Goal: Browse casually: Explore the website without a specific task or goal

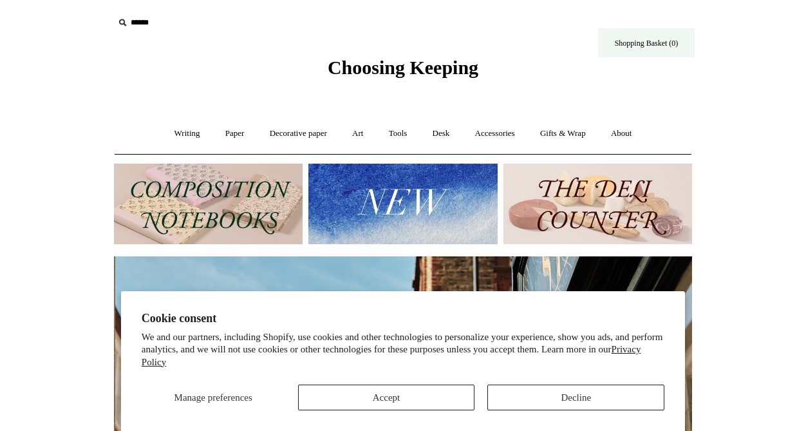
scroll to position [0, 578]
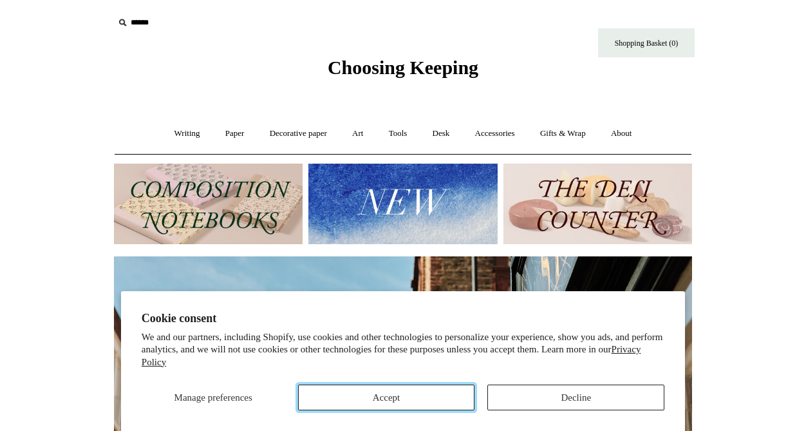
click at [337, 403] on button "Accept" at bounding box center [386, 397] width 177 height 26
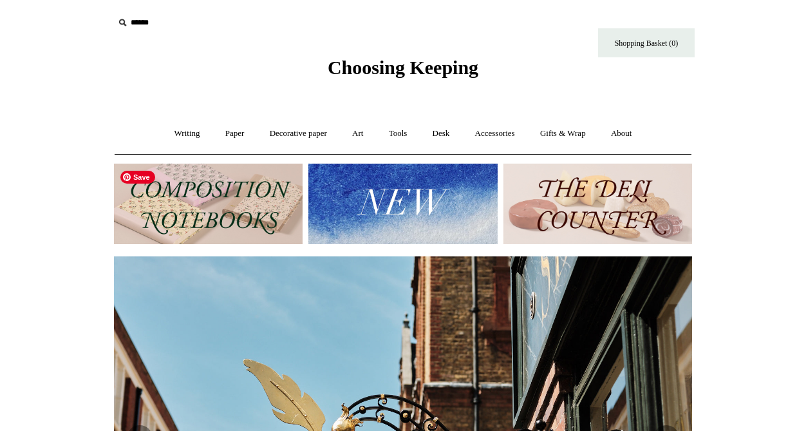
click at [227, 189] on img at bounding box center [208, 204] width 189 height 81
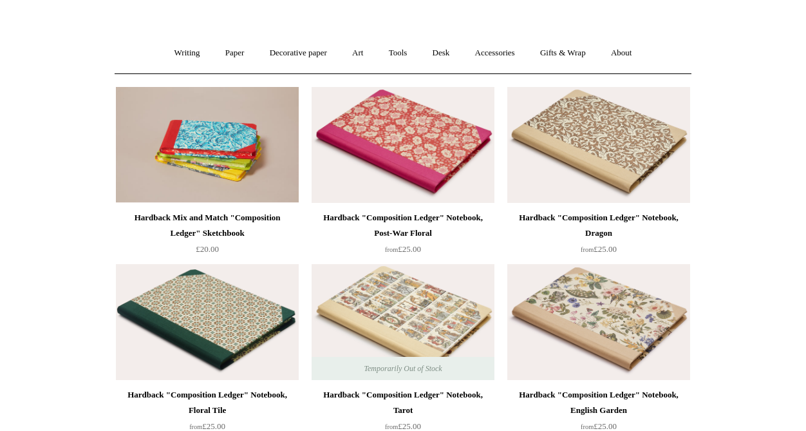
scroll to position [81, 0]
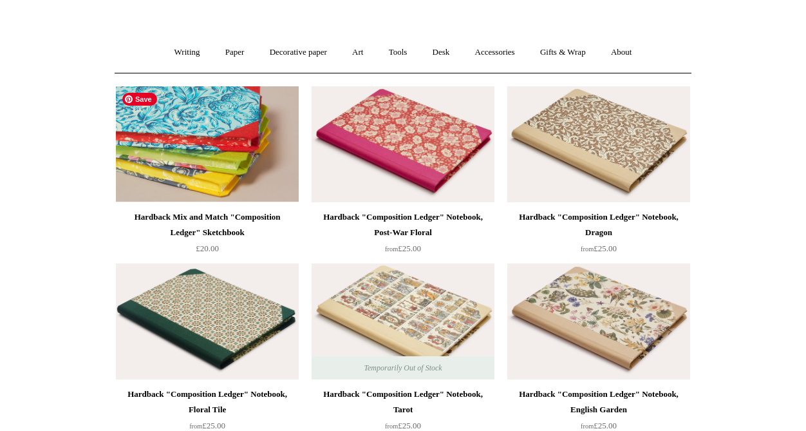
click at [167, 147] on img at bounding box center [207, 144] width 183 height 116
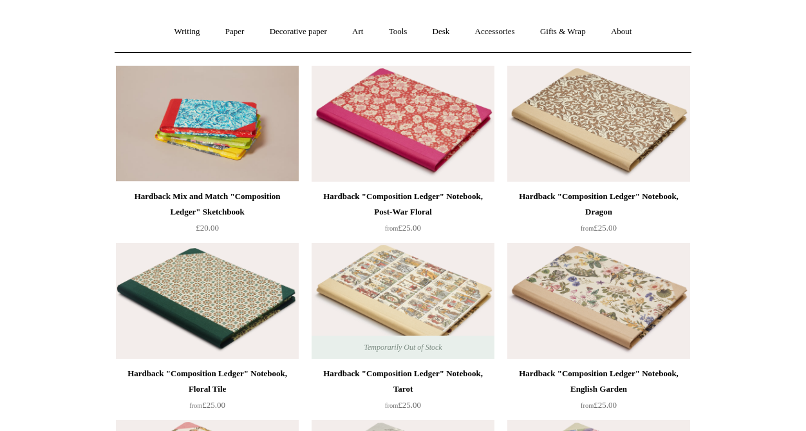
scroll to position [103, 0]
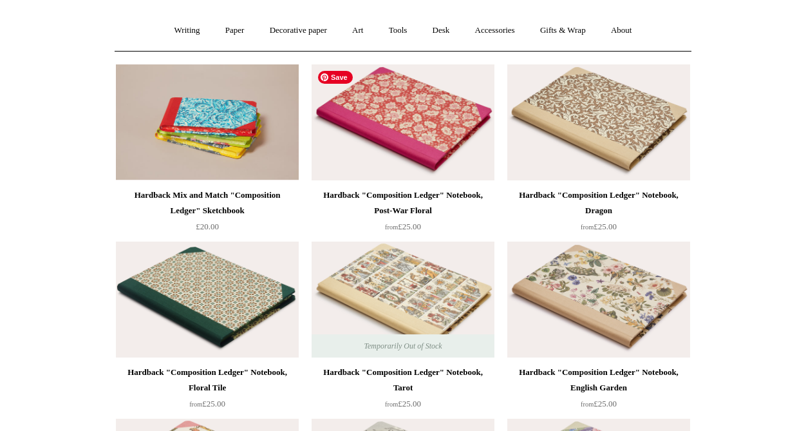
click at [433, 157] on img at bounding box center [403, 122] width 183 height 116
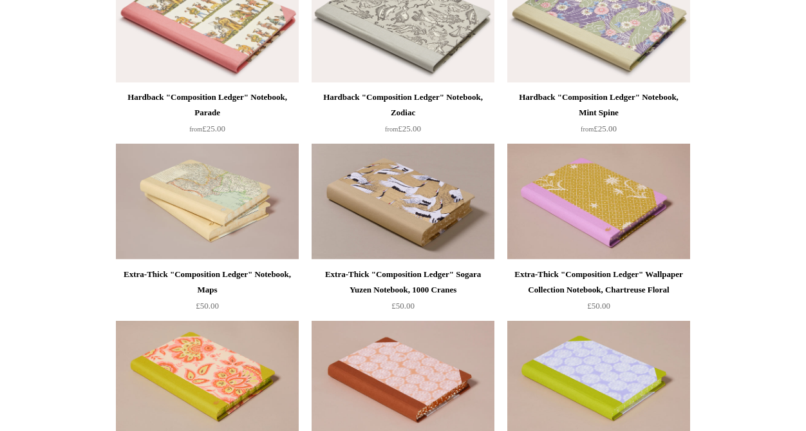
scroll to position [556, 0]
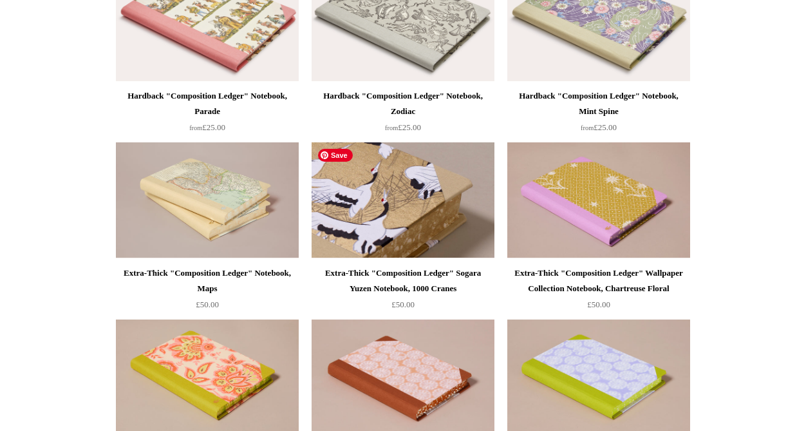
click at [437, 225] on img at bounding box center [403, 200] width 183 height 116
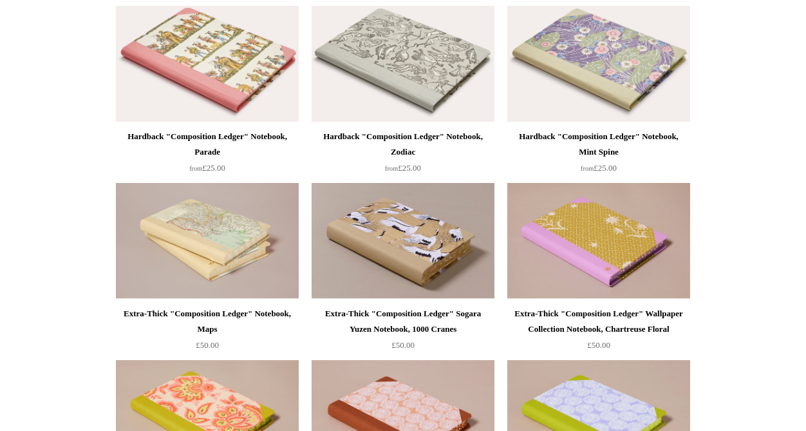
scroll to position [517, 0]
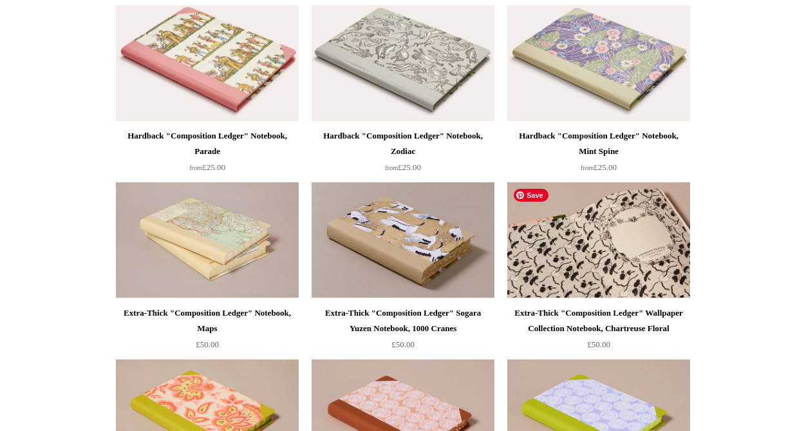
click at [636, 244] on img at bounding box center [598, 240] width 183 height 116
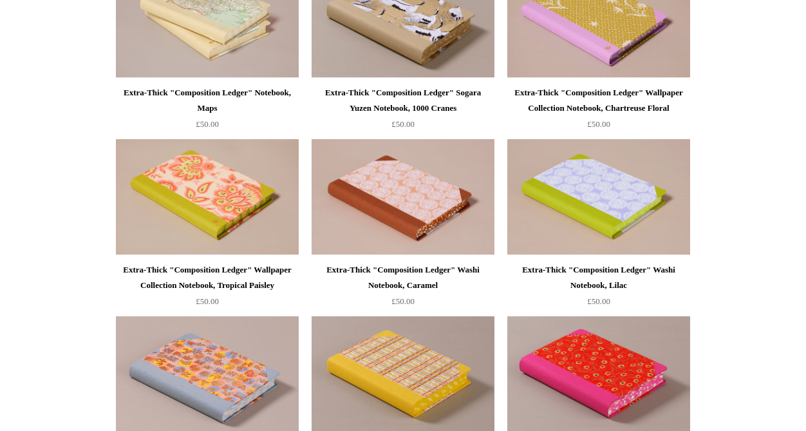
scroll to position [738, 0]
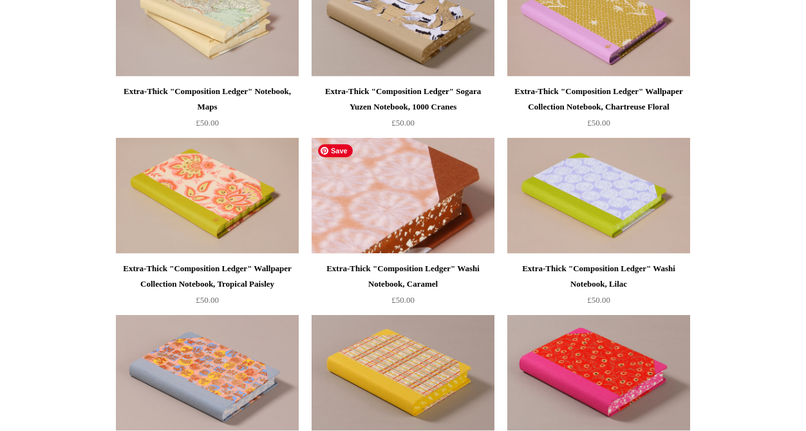
click at [422, 205] on img at bounding box center [403, 196] width 183 height 116
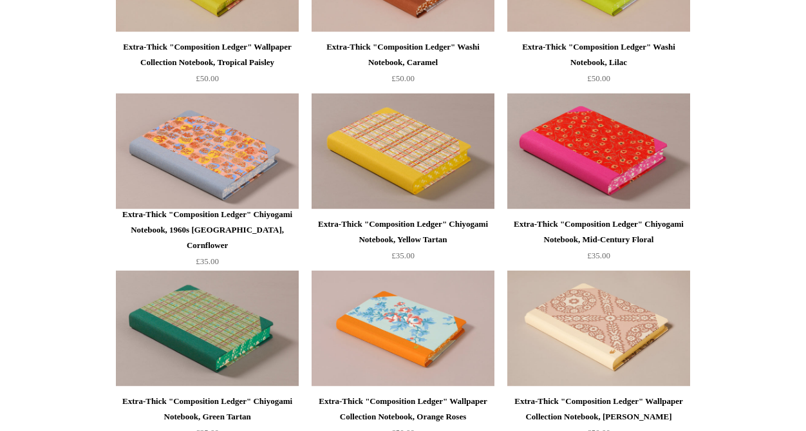
scroll to position [960, 0]
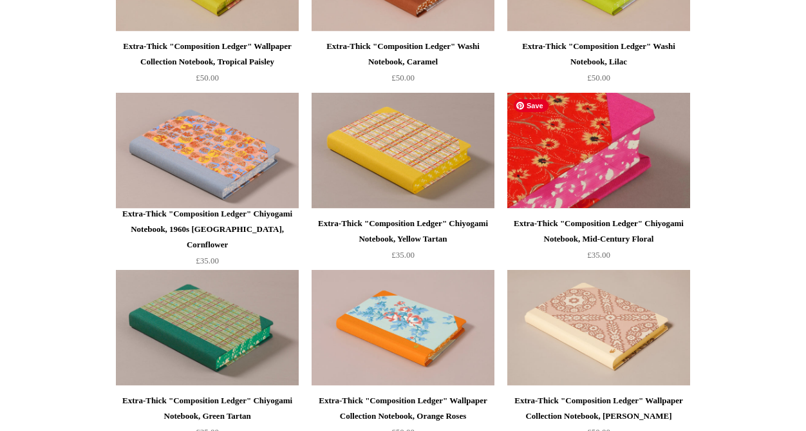
click at [658, 171] on img at bounding box center [598, 151] width 183 height 116
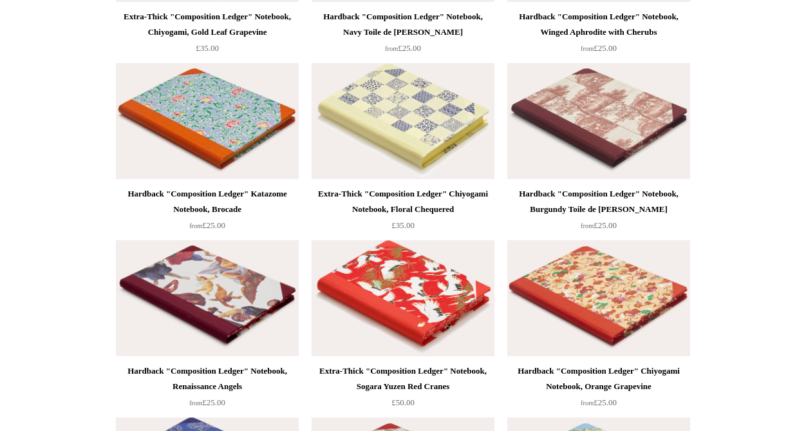
scroll to position [1879, 0]
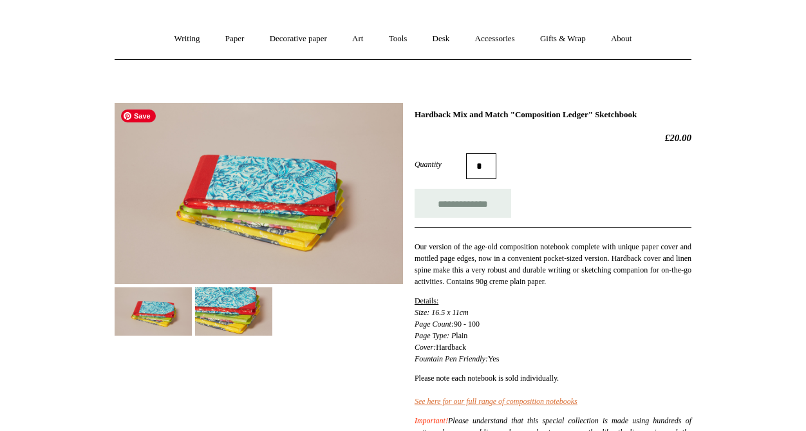
scroll to position [95, 0]
click at [234, 329] on img at bounding box center [233, 311] width 77 height 48
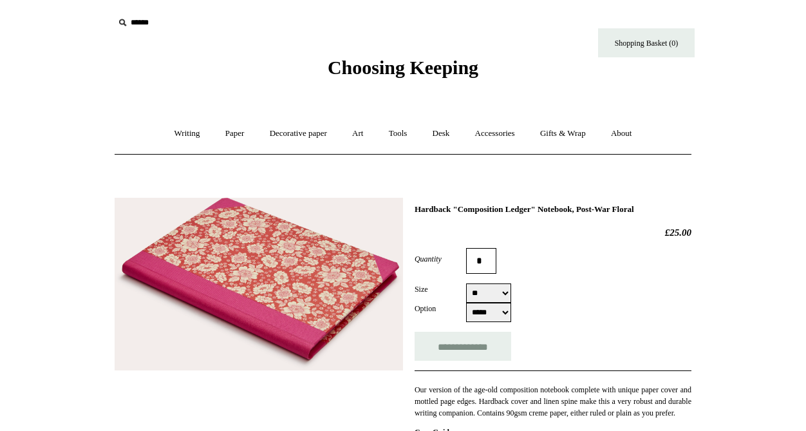
select select "*****"
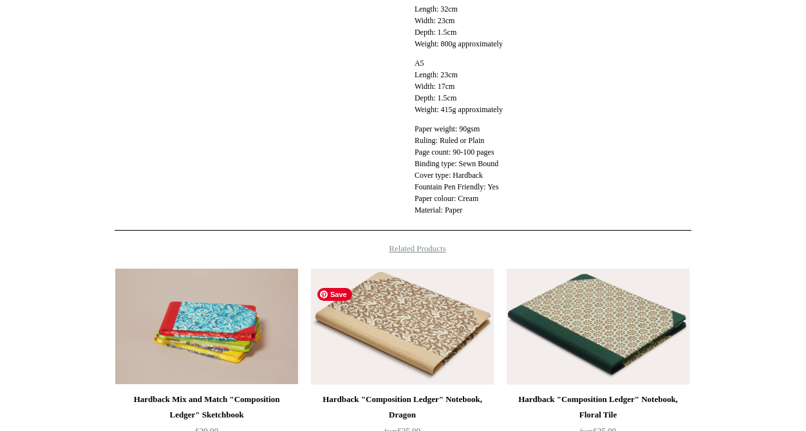
scroll to position [605, 0]
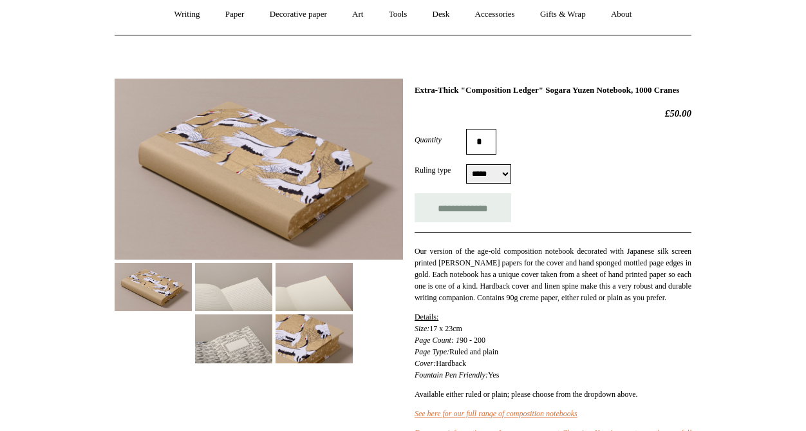
scroll to position [117, 0]
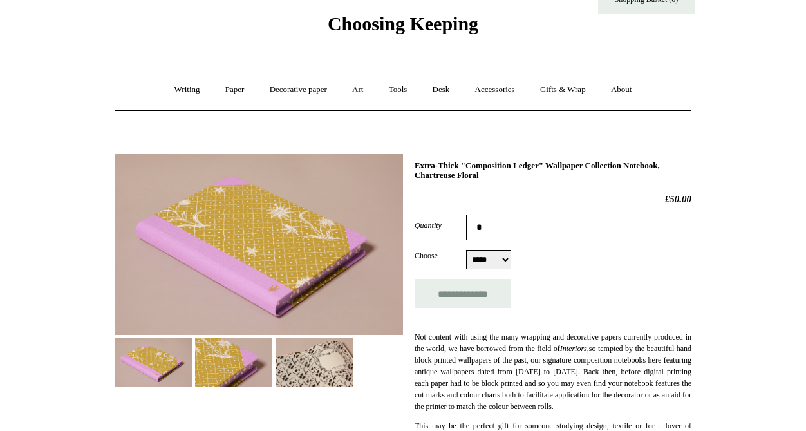
scroll to position [57, 0]
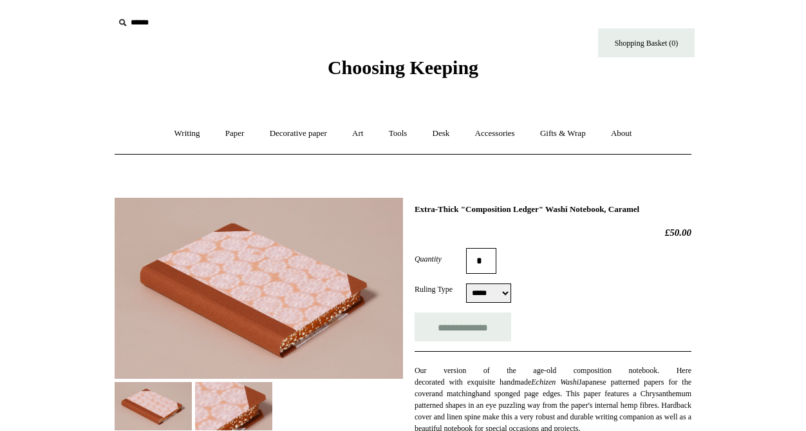
select select "*****"
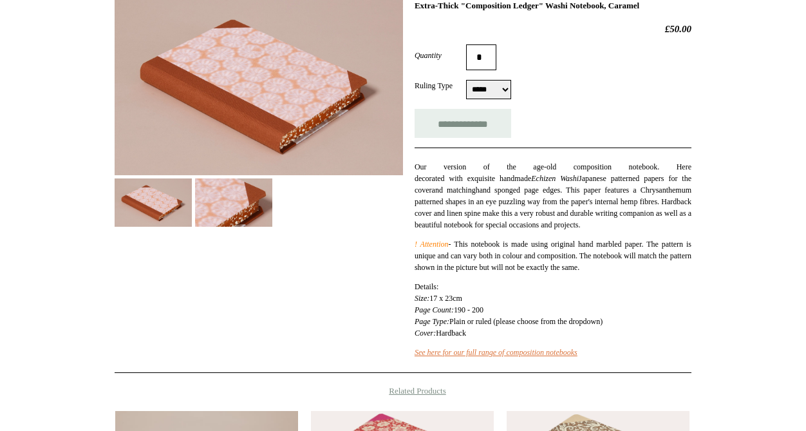
scroll to position [202, 0]
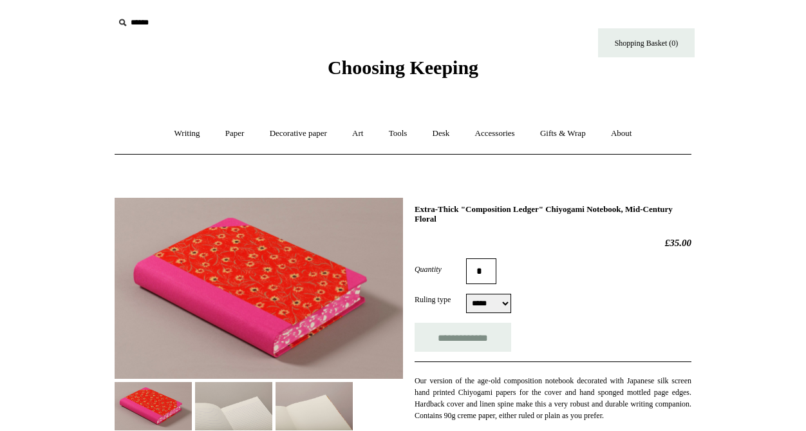
select select "*****"
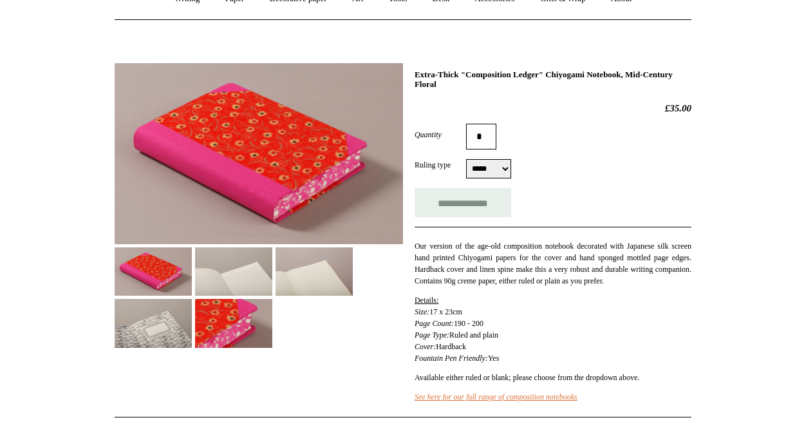
scroll to position [135, 0]
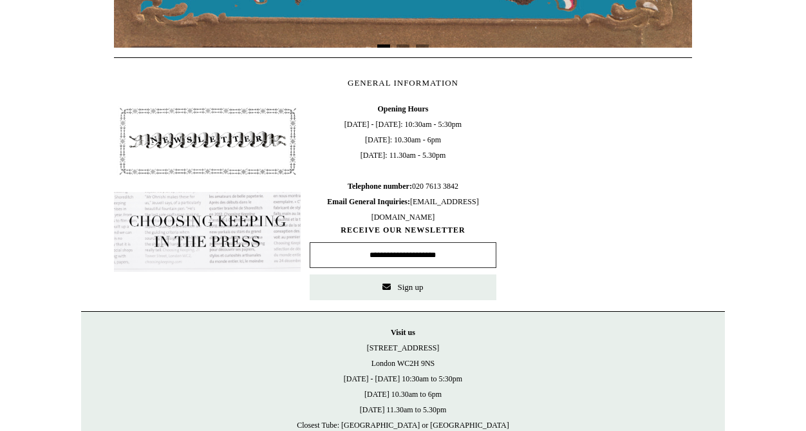
scroll to position [519, 0]
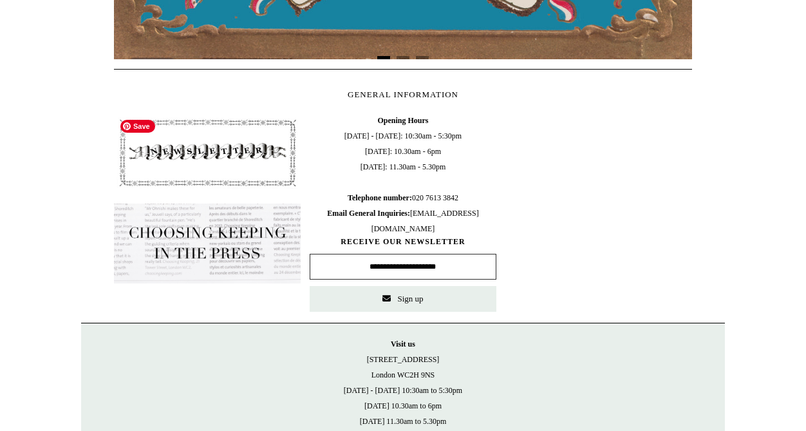
click at [249, 151] on img at bounding box center [207, 153] width 187 height 80
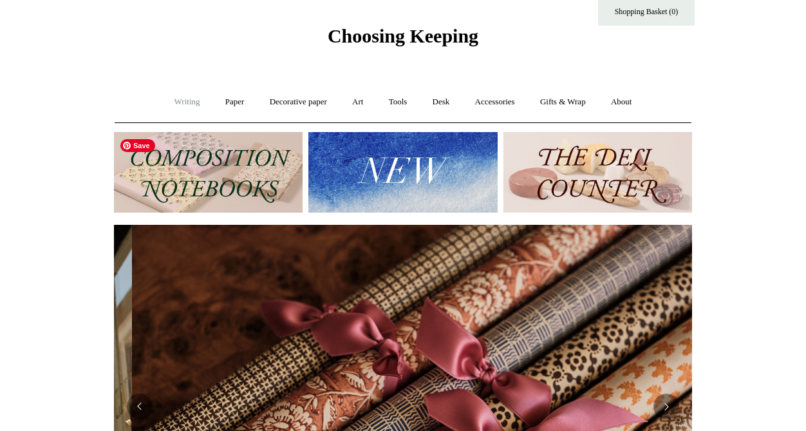
scroll to position [0, 1157]
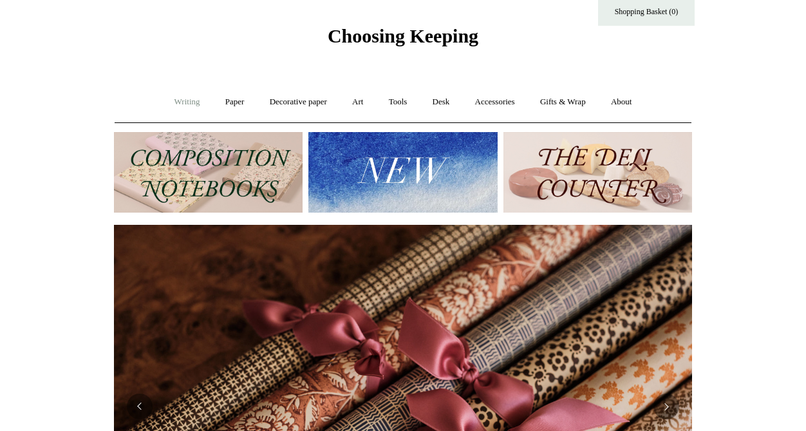
click at [180, 97] on link "Writing +" at bounding box center [187, 102] width 49 height 34
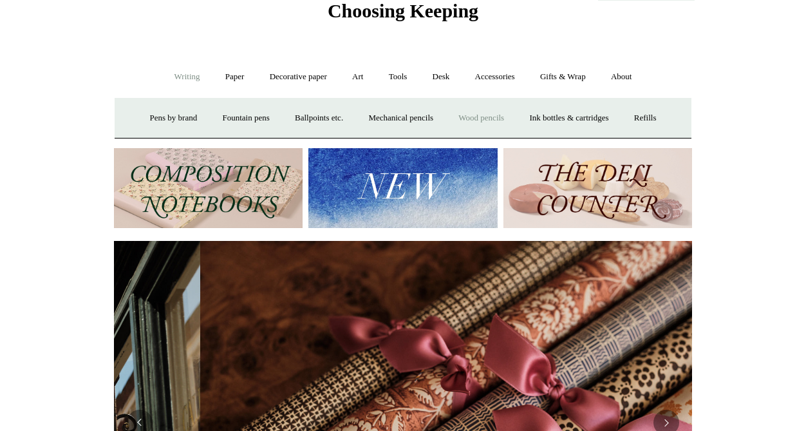
scroll to position [0, 0]
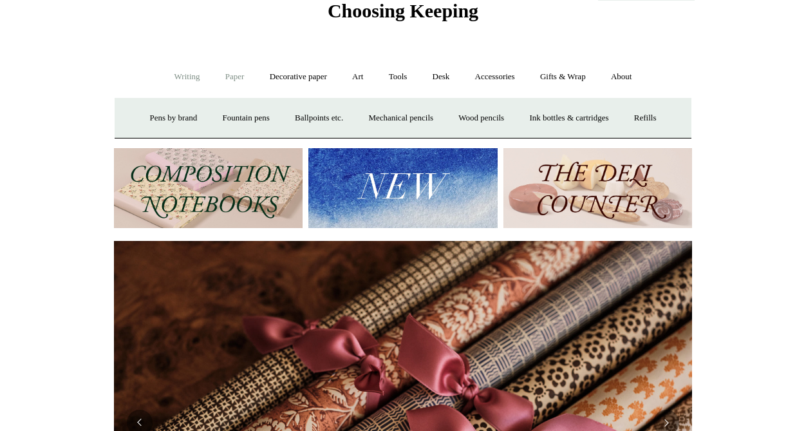
click at [227, 81] on link "Paper +" at bounding box center [235, 77] width 43 height 34
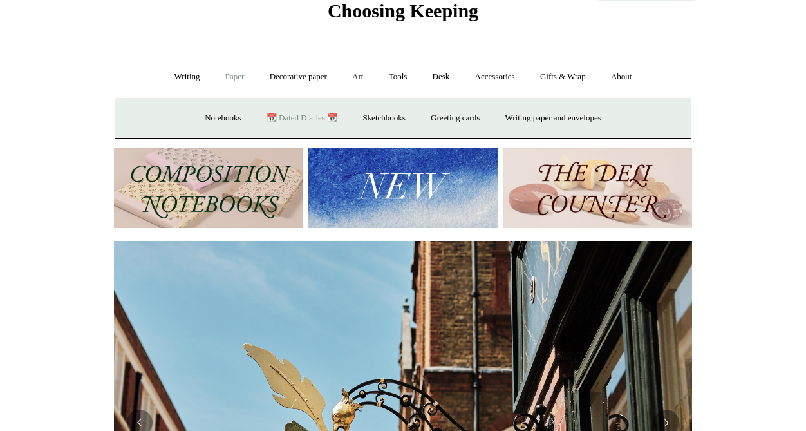
click at [305, 117] on link "📆 Dated Diaries 📆" at bounding box center [302, 118] width 94 height 34
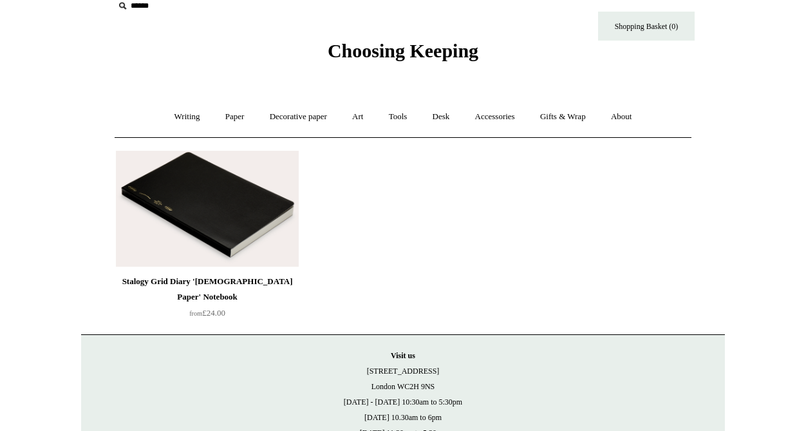
scroll to position [17, 0]
click at [299, 120] on link "Decorative paper +" at bounding box center [298, 116] width 81 height 34
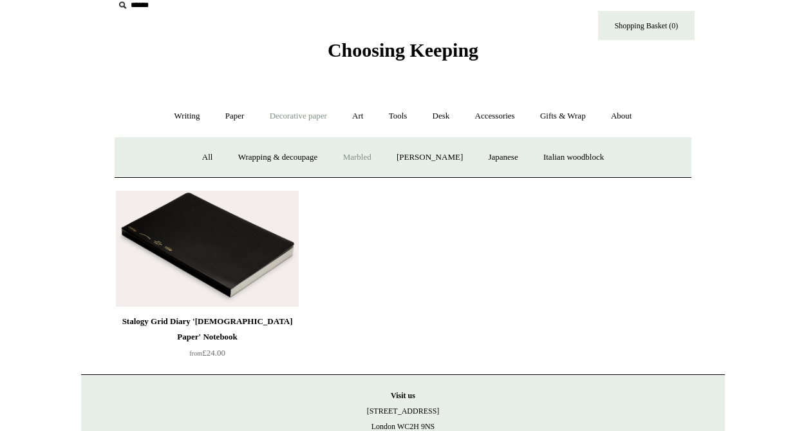
click at [350, 161] on link "Marbled" at bounding box center [358, 157] width 52 height 34
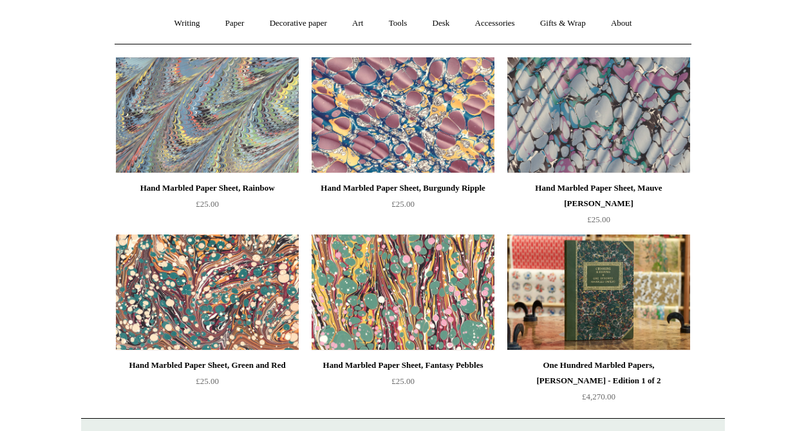
scroll to position [111, 0]
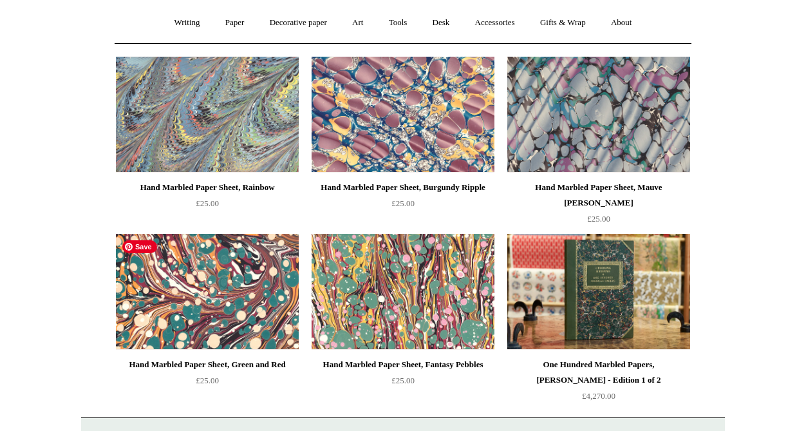
click at [282, 260] on img at bounding box center [207, 292] width 183 height 116
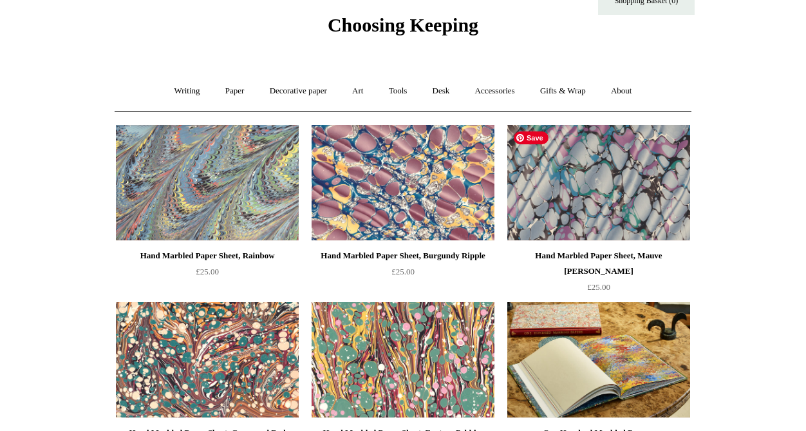
scroll to position [44, 0]
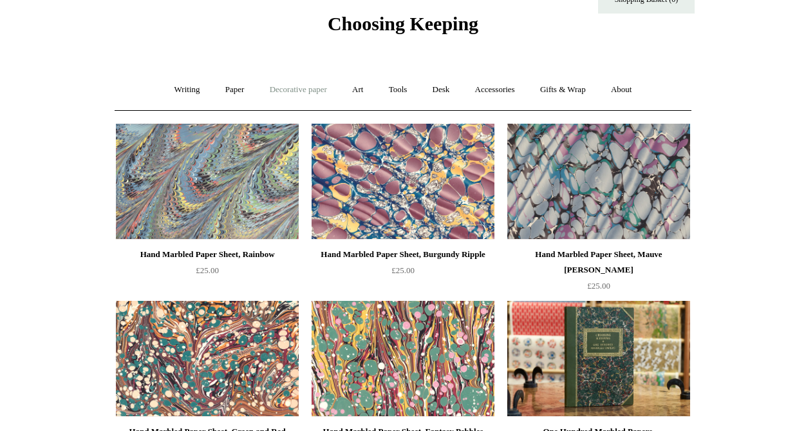
click at [292, 91] on link "Decorative paper +" at bounding box center [298, 90] width 81 height 34
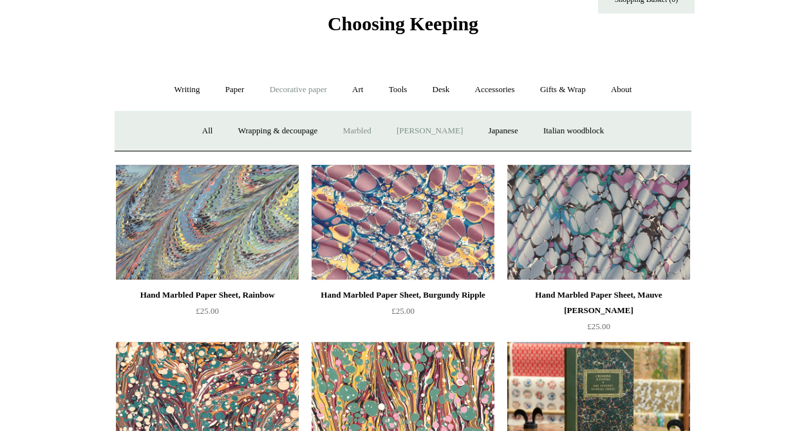
click at [453, 136] on link "[PERSON_NAME]" at bounding box center [430, 131] width 90 height 34
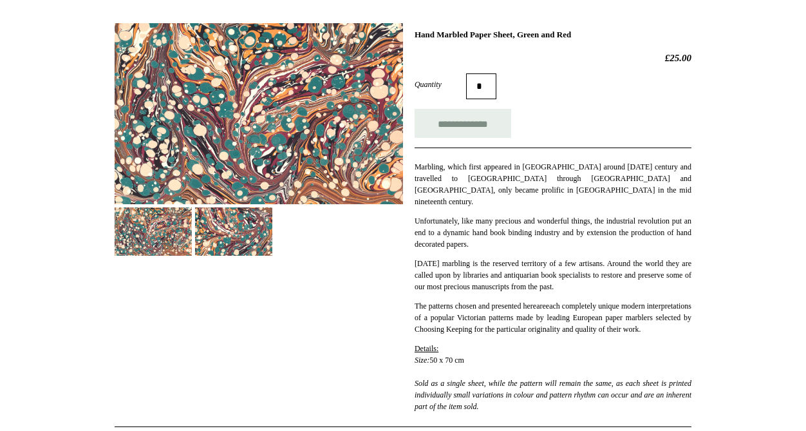
scroll to position [106, 0]
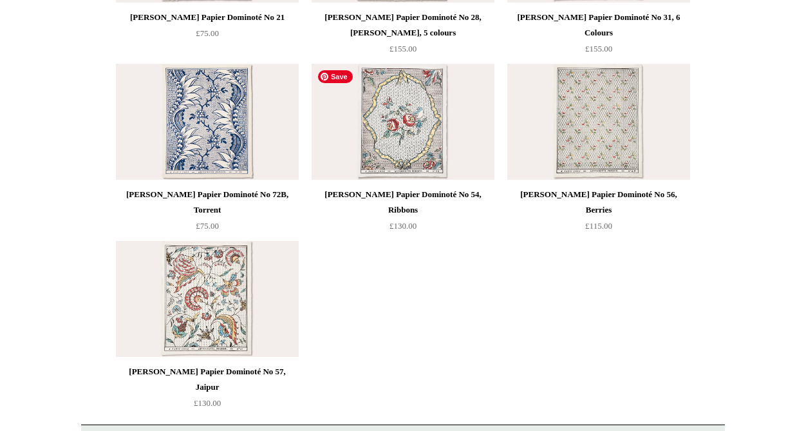
scroll to position [814, 0]
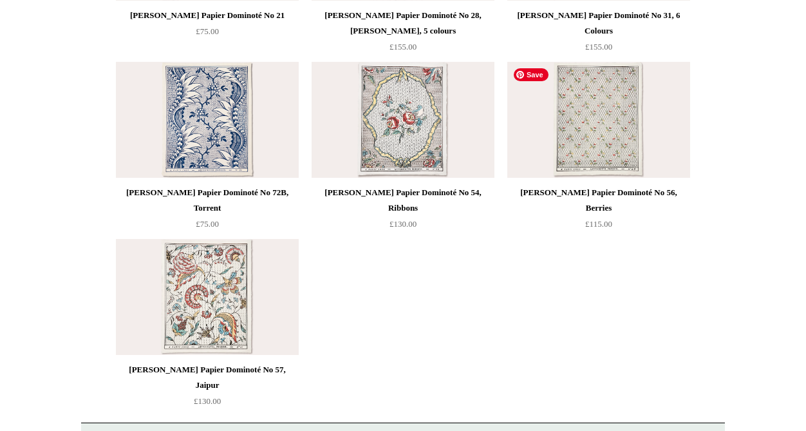
click at [593, 127] on img at bounding box center [598, 120] width 183 height 116
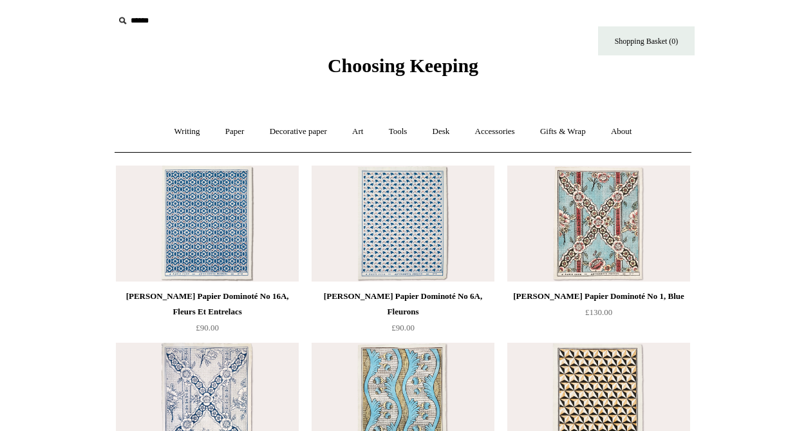
scroll to position [0, 0]
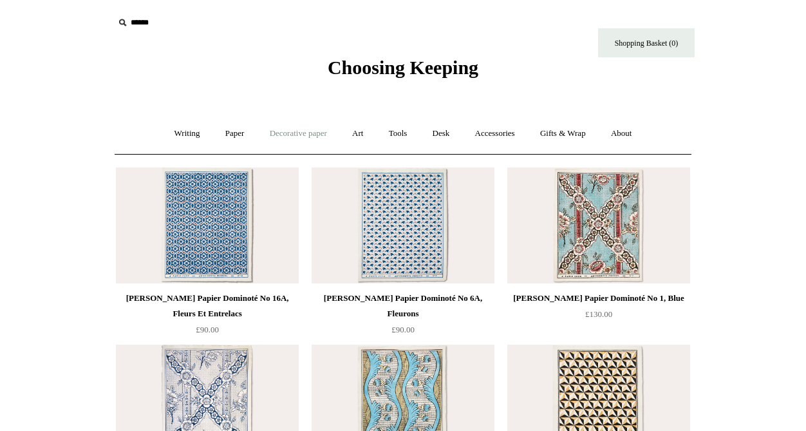
click at [316, 129] on link "Decorative paper +" at bounding box center [298, 134] width 81 height 34
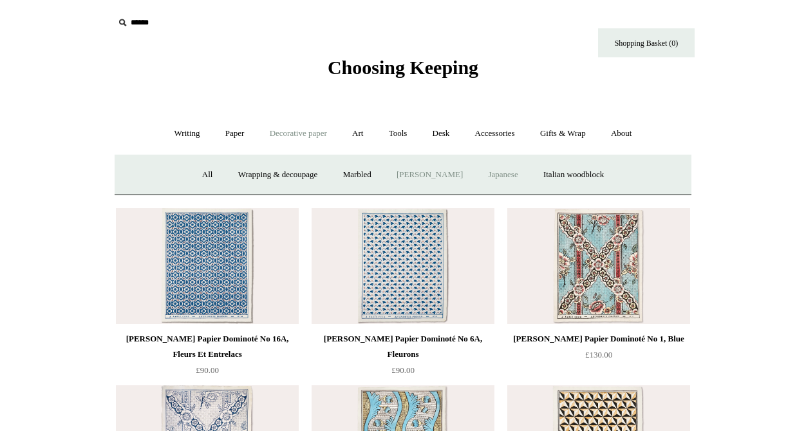
click at [504, 172] on link "Japanese" at bounding box center [503, 175] width 53 height 34
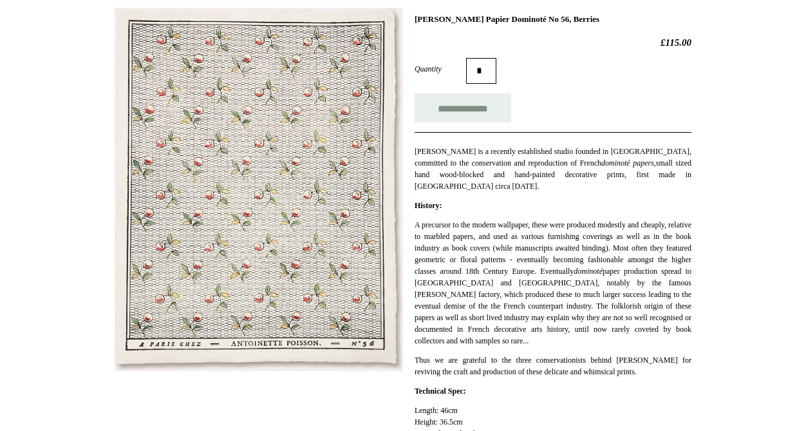
scroll to position [212, 0]
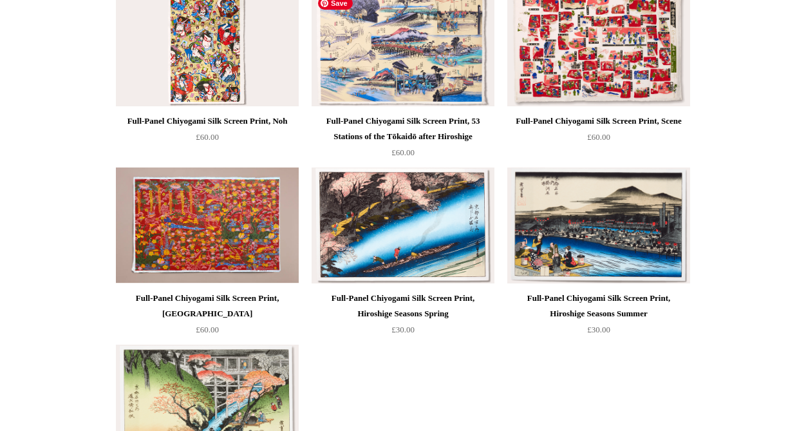
scroll to position [778, 0]
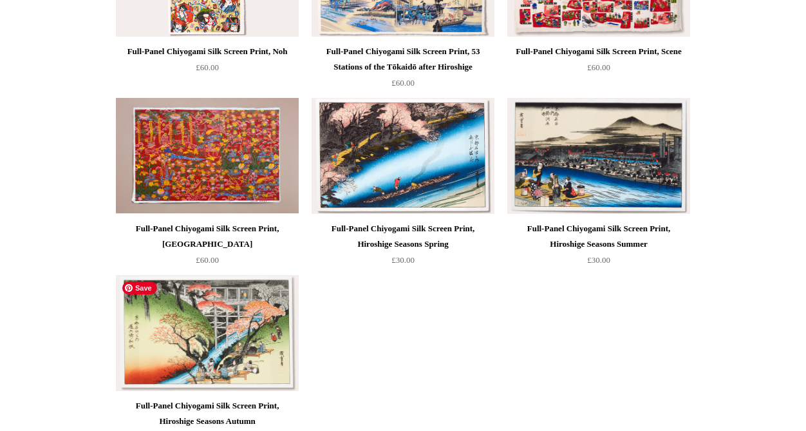
click at [272, 326] on img at bounding box center [207, 333] width 183 height 116
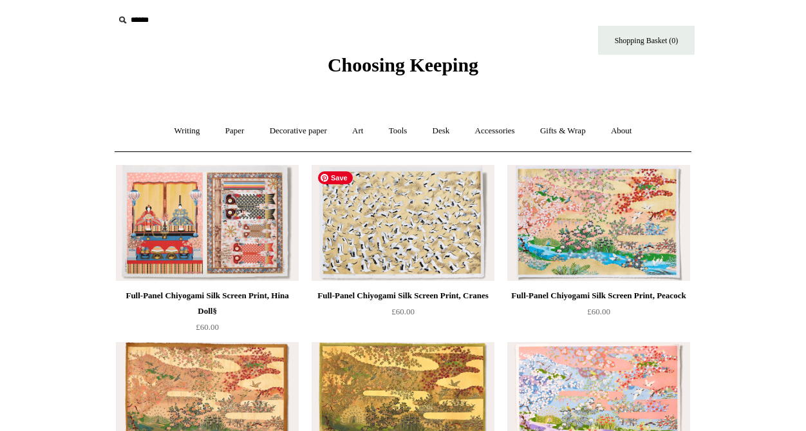
scroll to position [0, 0]
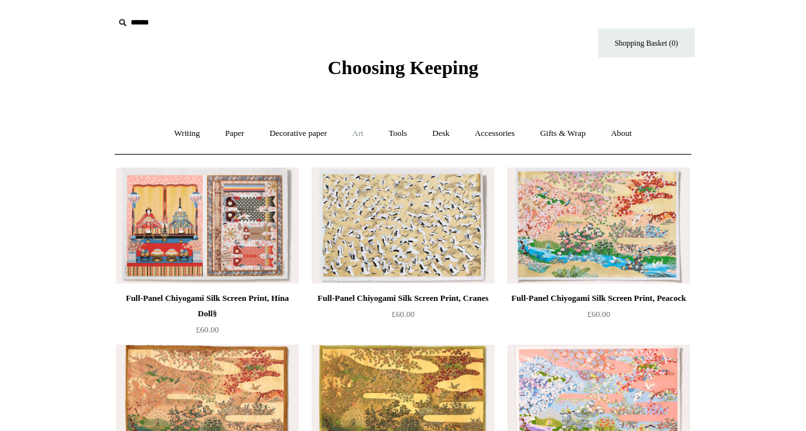
click at [361, 135] on link "Art +" at bounding box center [358, 134] width 34 height 34
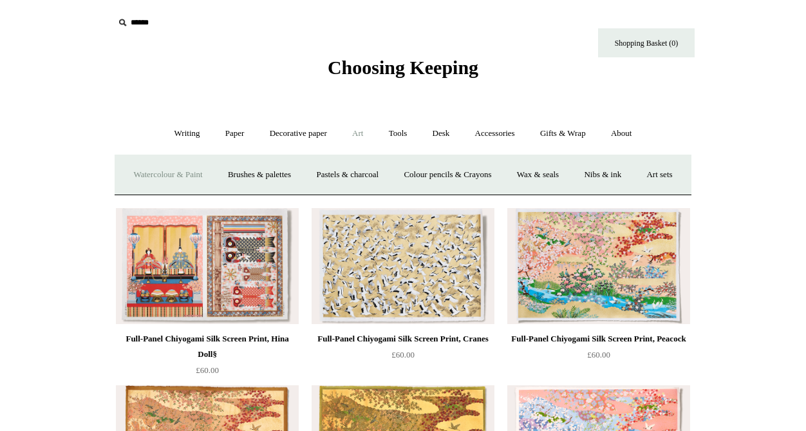
click at [205, 169] on link "Watercolour & Paint" at bounding box center [168, 175] width 92 height 34
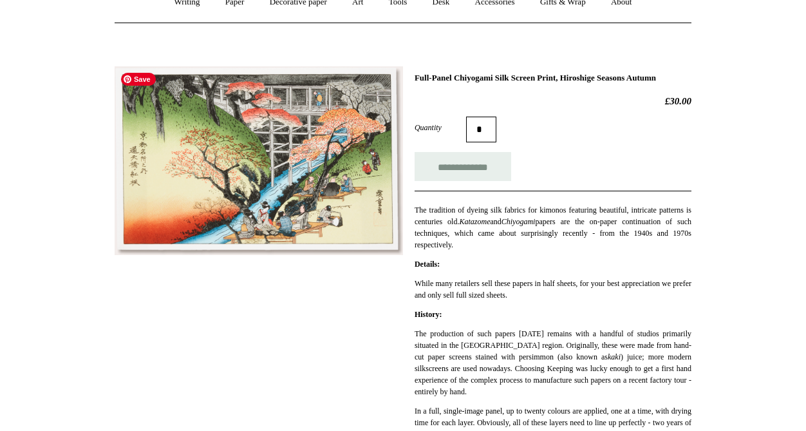
scroll to position [135, 0]
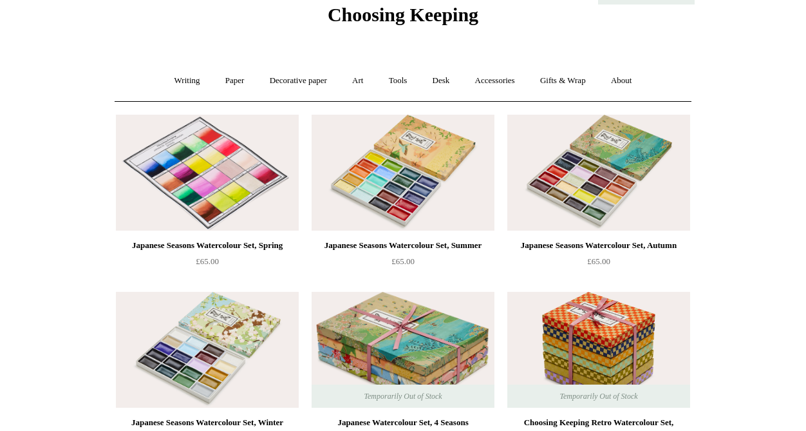
scroll to position [53, 0]
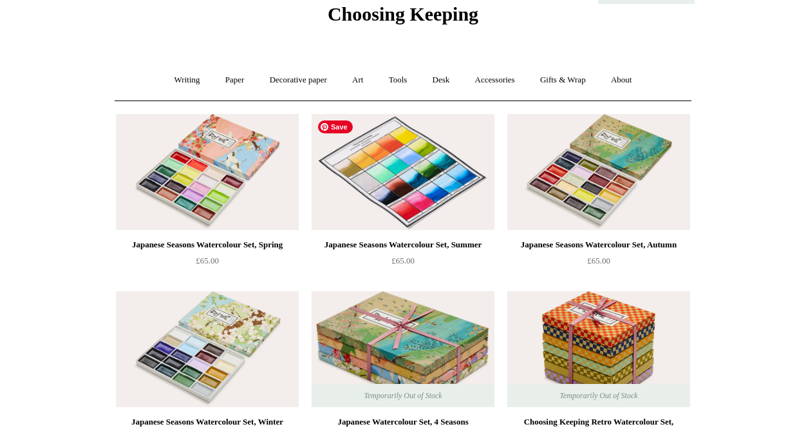
click at [354, 208] on img at bounding box center [403, 172] width 183 height 116
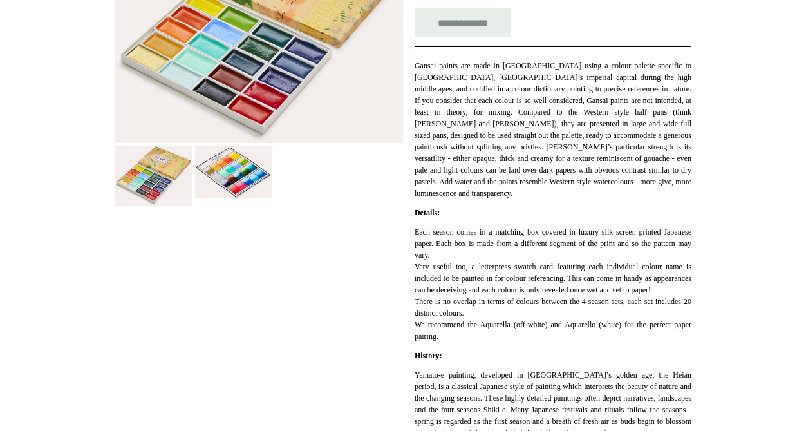
scroll to position [274, 0]
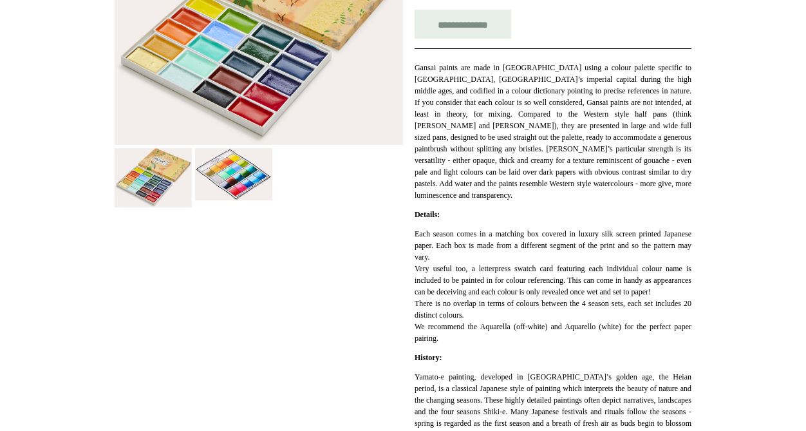
click at [265, 194] on img at bounding box center [233, 174] width 77 height 52
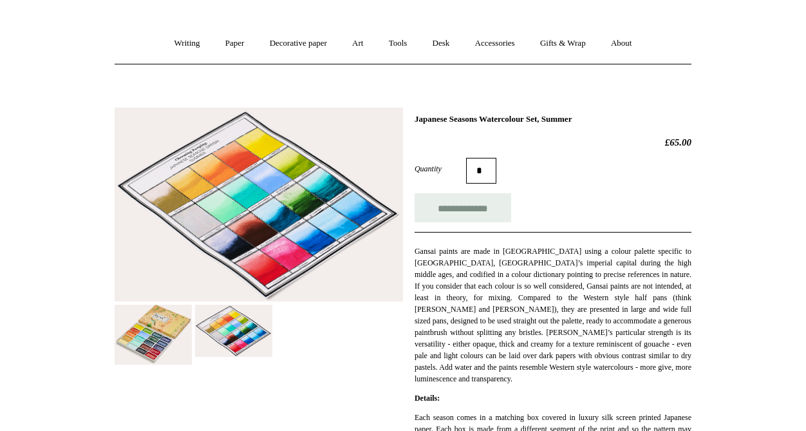
scroll to position [149, 0]
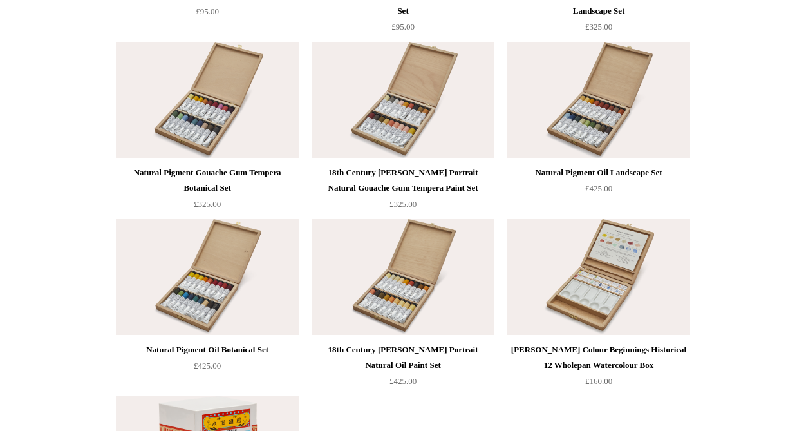
scroll to position [2595, 0]
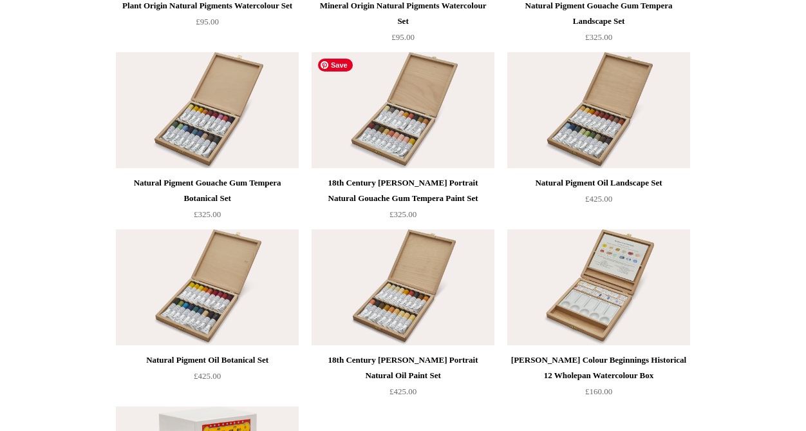
click at [410, 112] on img at bounding box center [403, 110] width 183 height 116
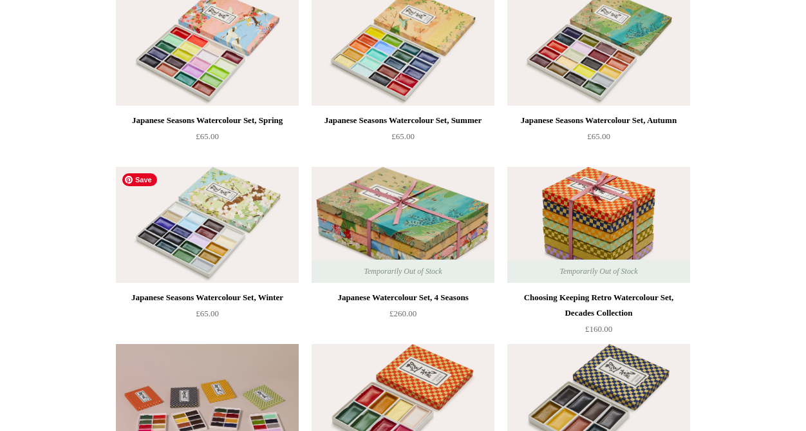
scroll to position [0, 0]
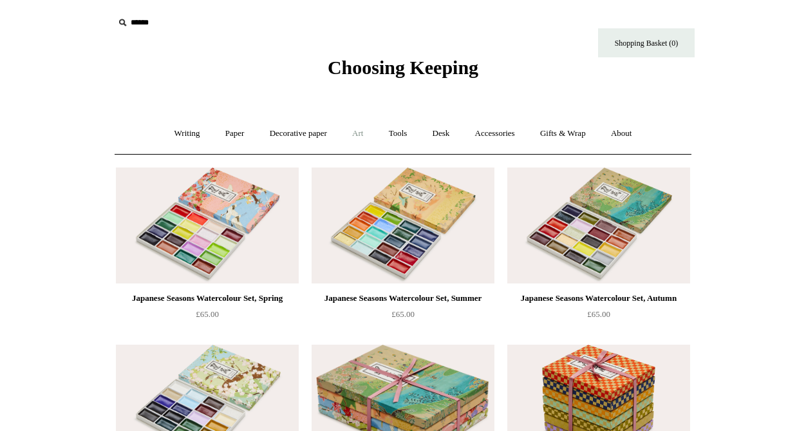
click at [355, 129] on link "Art +" at bounding box center [358, 134] width 34 height 34
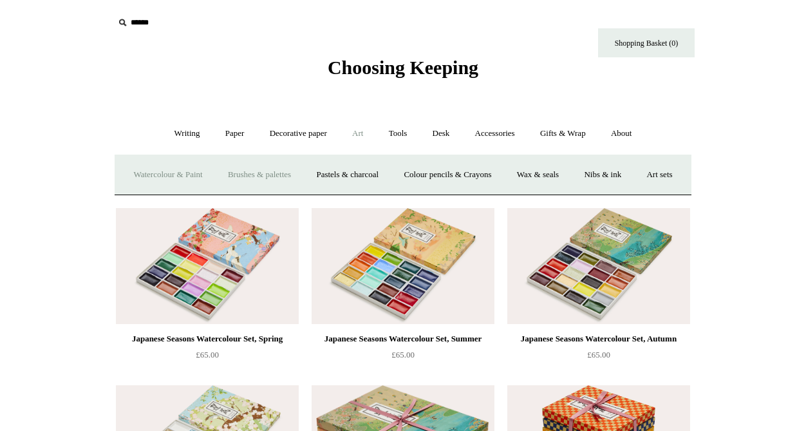
click at [302, 172] on link "Brushes & palettes" at bounding box center [259, 175] width 86 height 34
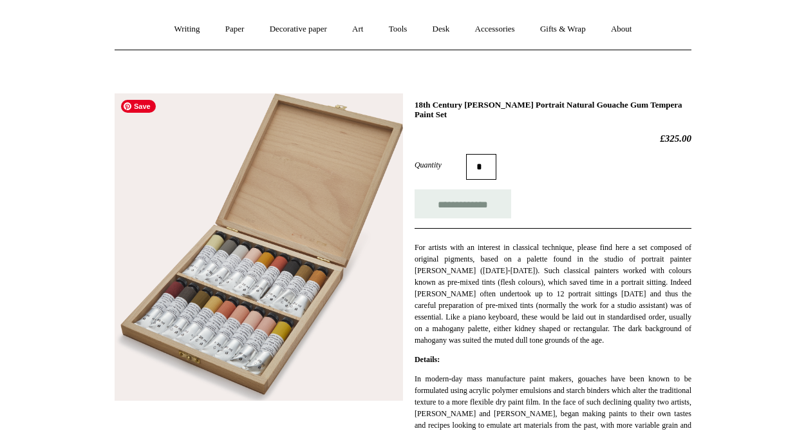
scroll to position [138, 0]
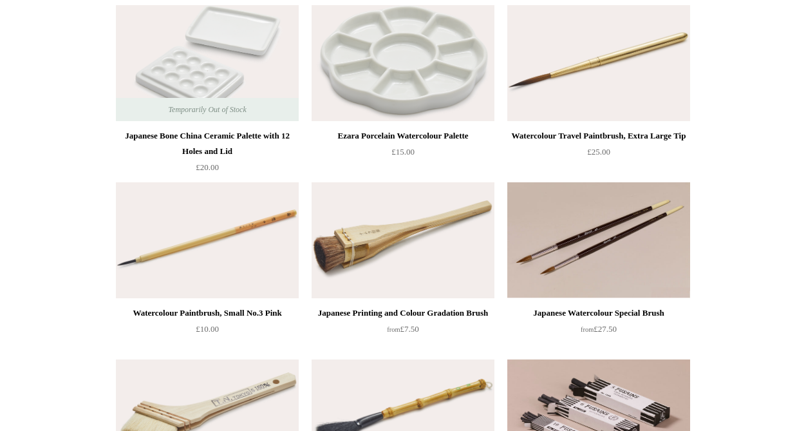
scroll to position [186, 0]
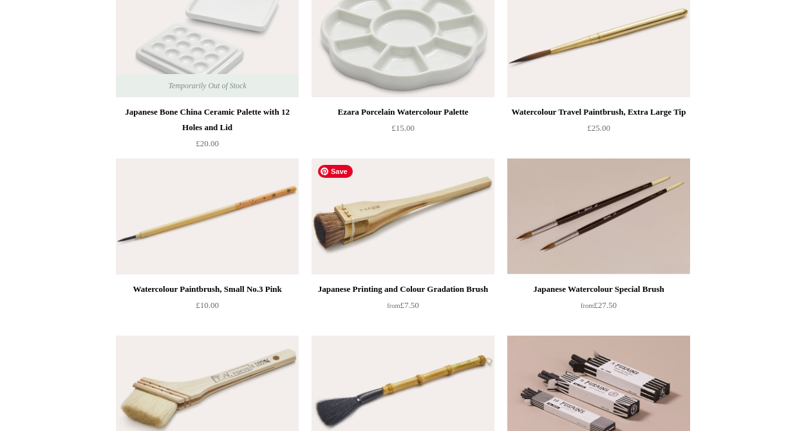
click at [345, 195] on img at bounding box center [403, 216] width 183 height 116
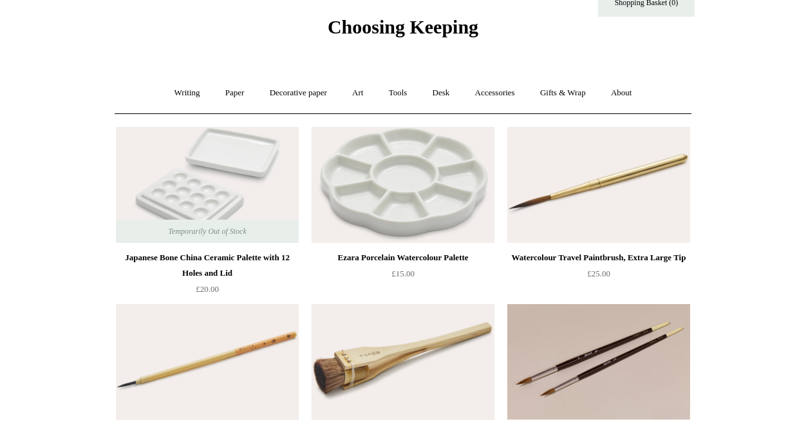
scroll to position [0, 0]
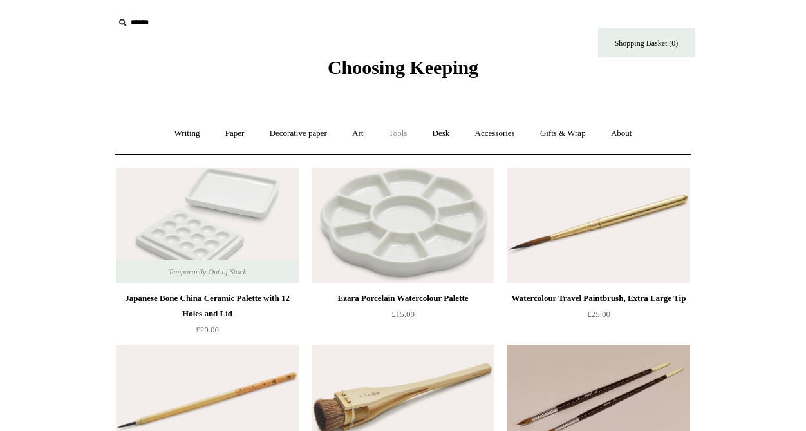
click at [403, 131] on link "Tools +" at bounding box center [398, 134] width 42 height 34
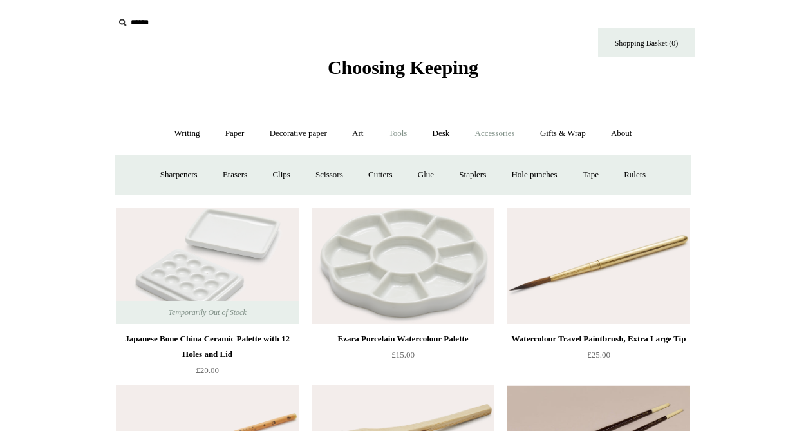
click at [489, 140] on link "Accessories +" at bounding box center [495, 134] width 63 height 34
click at [403, 176] on link "Light mills" at bounding box center [391, 175] width 60 height 34
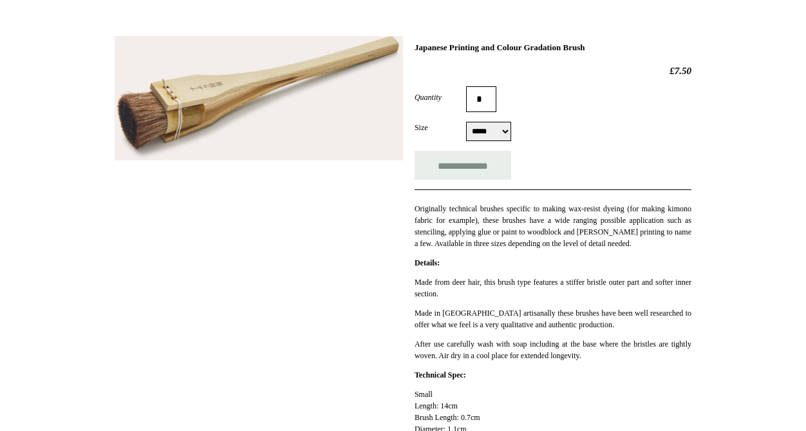
scroll to position [102, 0]
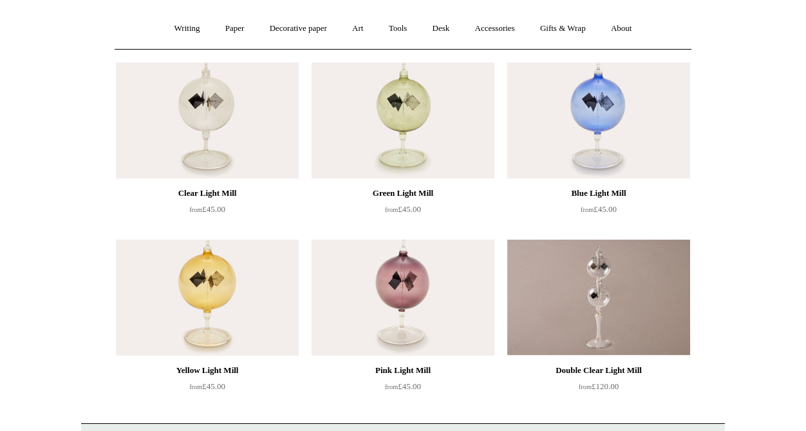
scroll to position [101, 0]
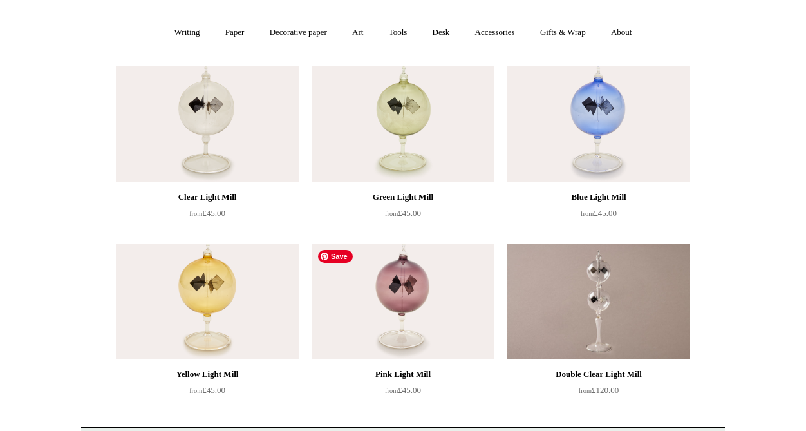
click at [367, 300] on img at bounding box center [403, 301] width 183 height 116
click at [478, 280] on img at bounding box center [403, 301] width 183 height 116
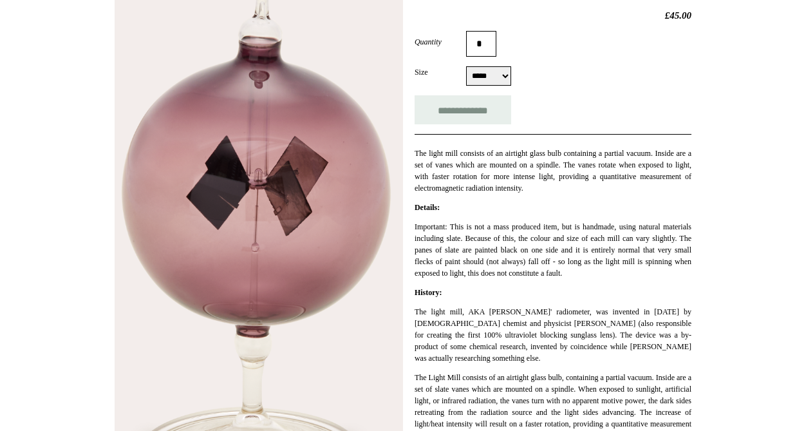
scroll to position [227, 0]
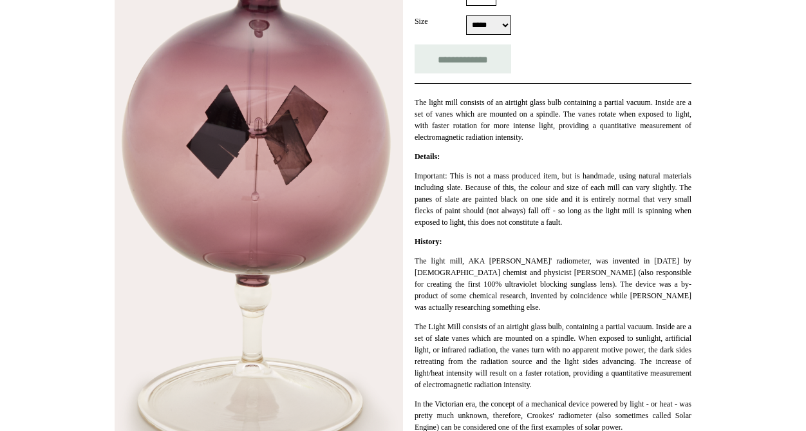
scroll to position [270, 0]
